Goal: Answer question/provide support: Share knowledge or assist other users

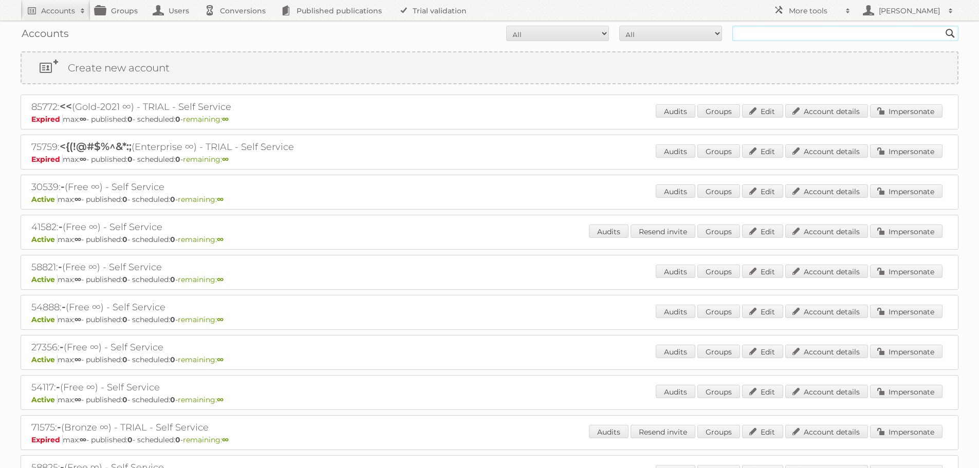
click at [754, 33] on input "text" at bounding box center [845, 33] width 226 height 15
type input "μετρο αεβε"
click at [942, 26] on input "Search" at bounding box center [949, 33] width 15 height 15
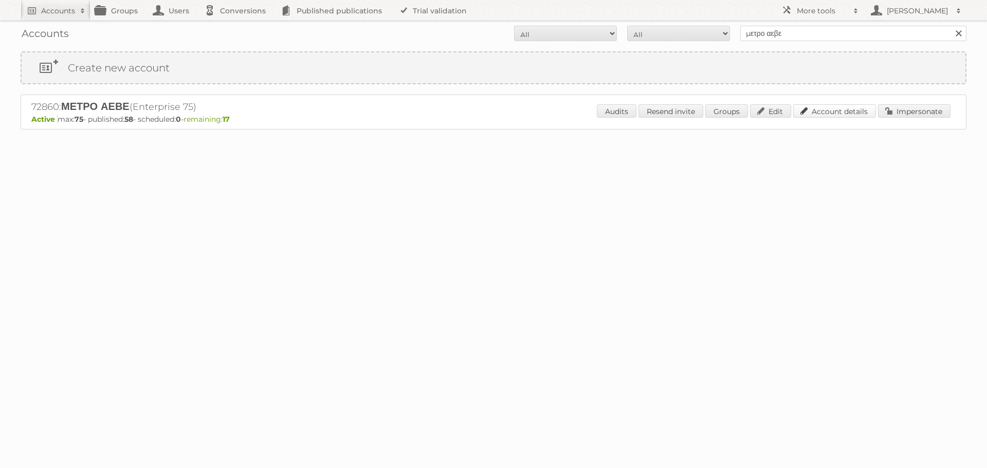
click at [824, 106] on link "Account details" at bounding box center [834, 110] width 83 height 13
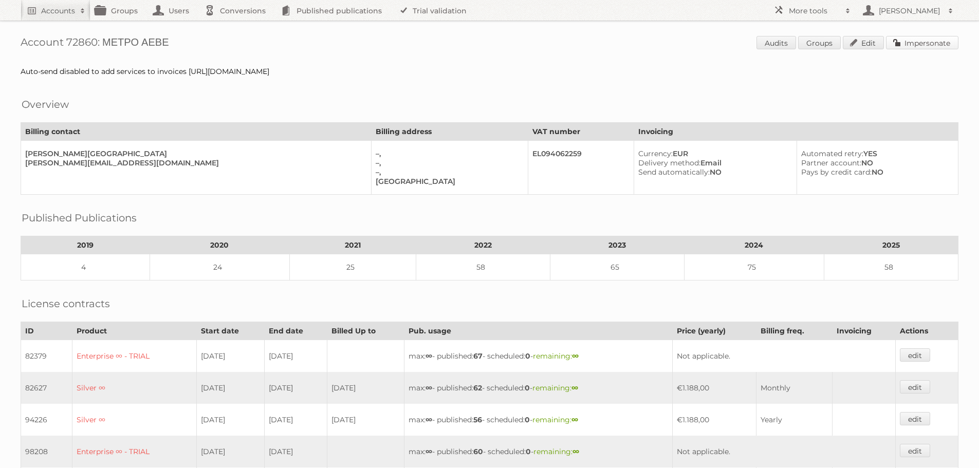
click at [921, 40] on link "Impersonate" at bounding box center [922, 42] width 72 height 13
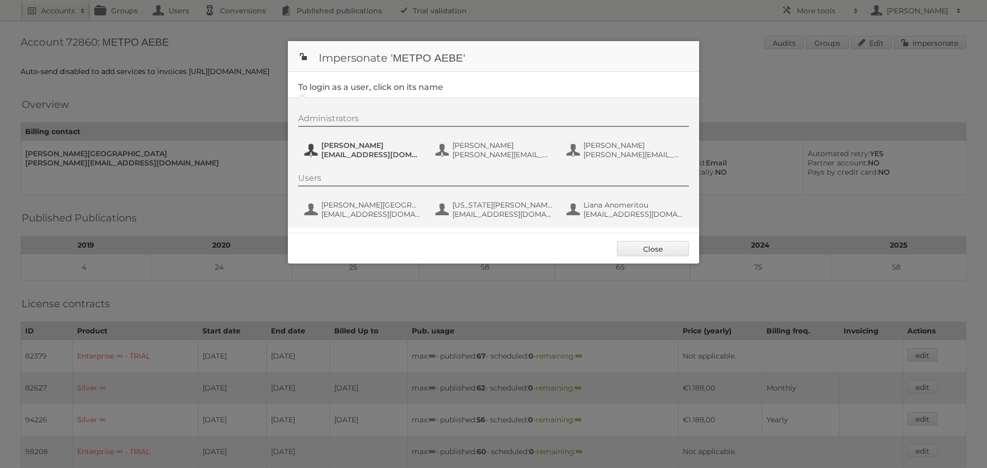
click at [334, 151] on span "P.Zotou@metro.com.gr" at bounding box center [371, 154] width 100 height 9
